Goal: Navigation & Orientation: Find specific page/section

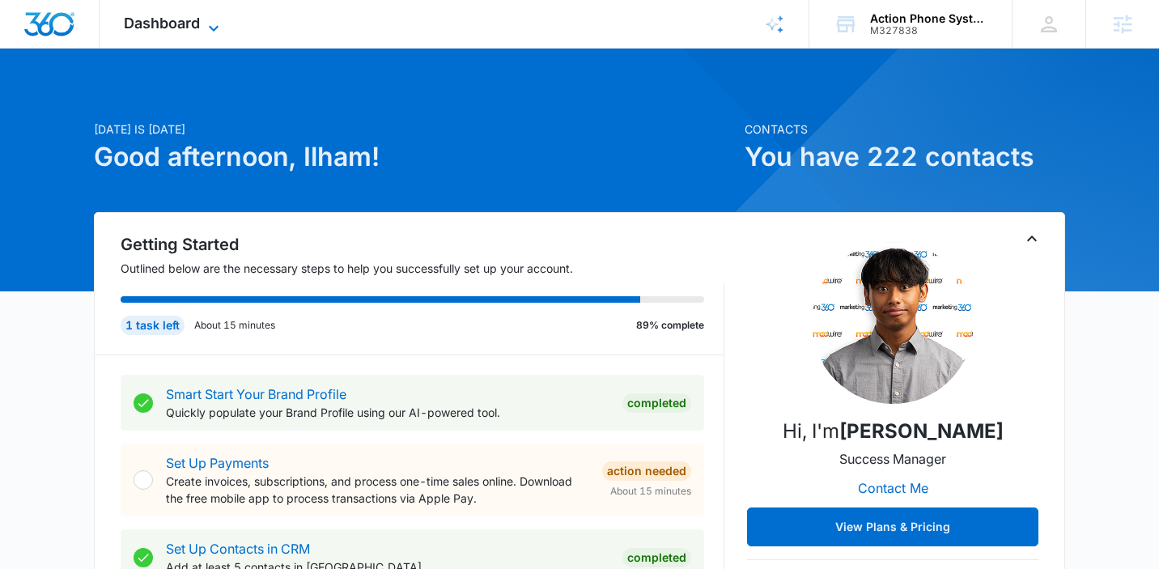
click at [186, 27] on span "Dashboard" at bounding box center [162, 23] width 76 height 17
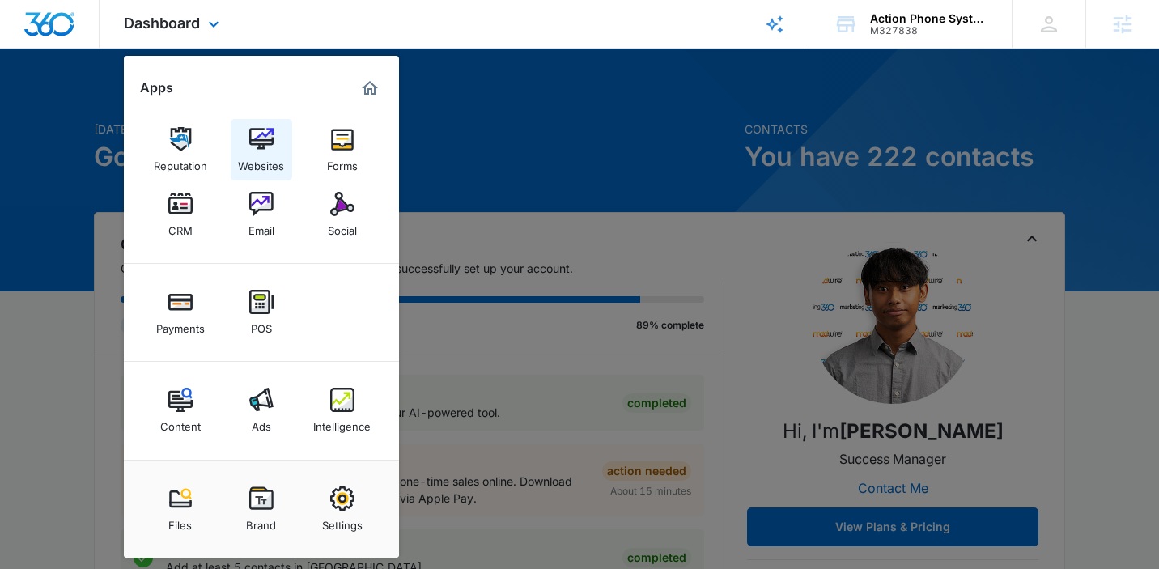
click at [258, 153] on div "Websites" at bounding box center [261, 161] width 46 height 21
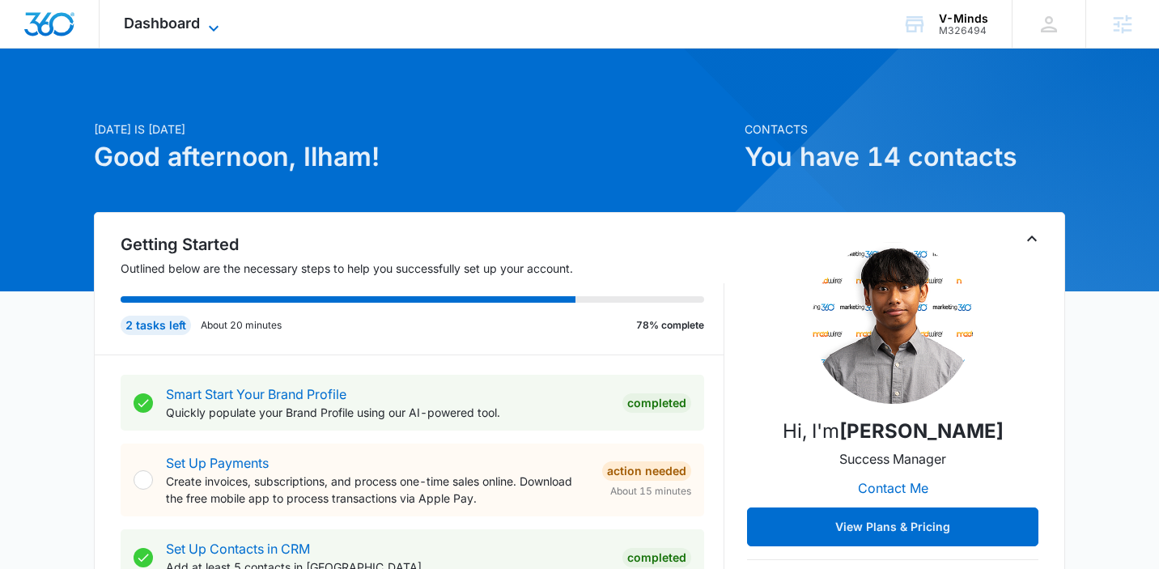
click at [164, 15] on span "Dashboard" at bounding box center [162, 23] width 76 height 17
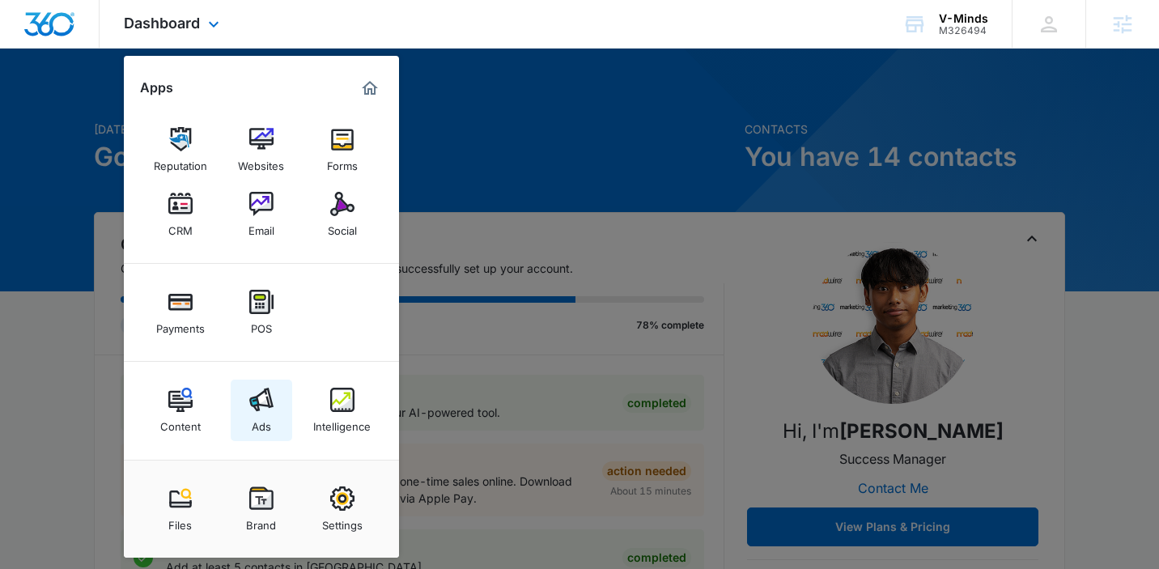
click at [273, 398] on img at bounding box center [261, 400] width 24 height 24
